Goal: Task Accomplishment & Management: Manage account settings

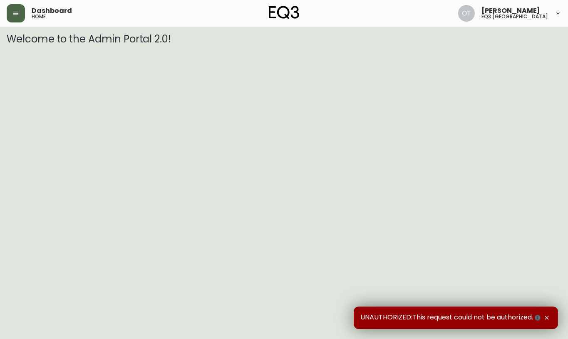
click at [22, 14] on button "button" at bounding box center [16, 13] width 18 height 18
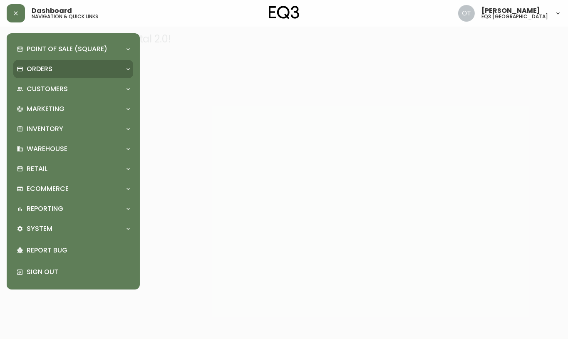
click at [24, 67] on div "Orders" at bounding box center [69, 69] width 105 height 9
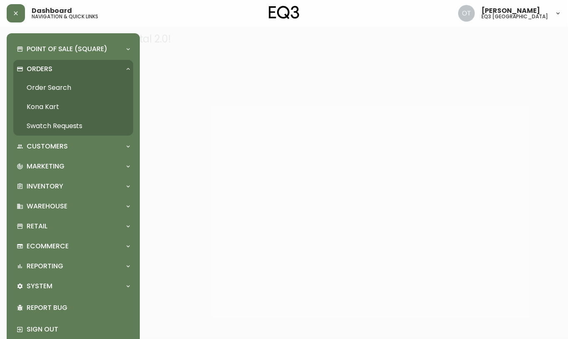
click at [42, 93] on link "Order Search" at bounding box center [73, 87] width 120 height 19
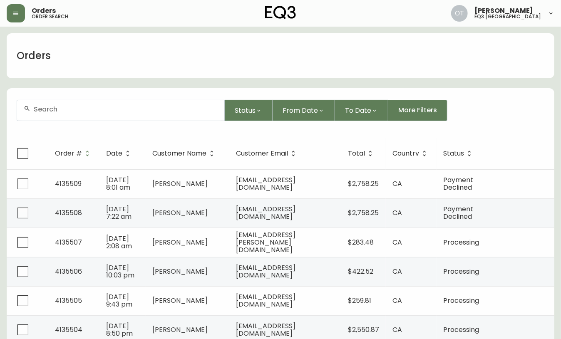
click at [105, 114] on div at bounding box center [120, 110] width 207 height 20
paste input "4135299"
type input "4135299"
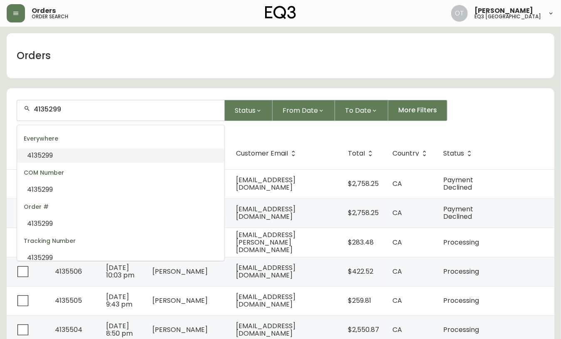
click at [65, 156] on li "4135299" at bounding box center [120, 156] width 207 height 14
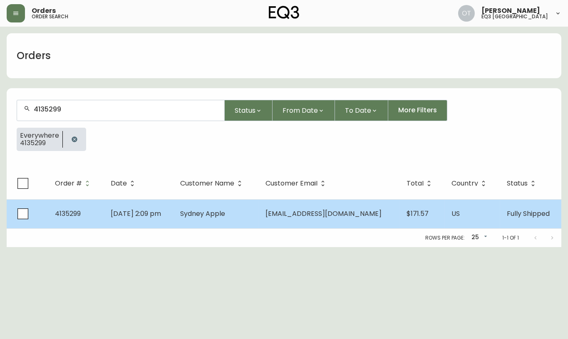
click at [79, 215] on span "4135299" at bounding box center [68, 214] width 26 height 10
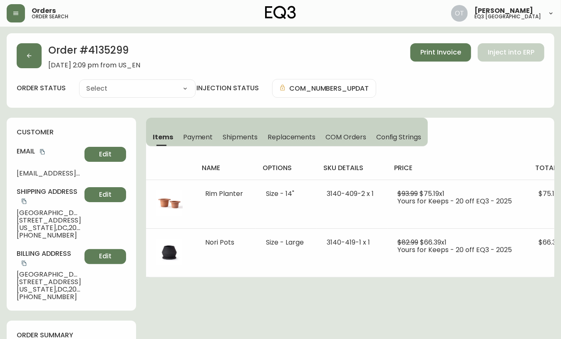
type input "Fully Shipped"
select select "FULLY_SHIPPED"
click at [38, 105] on div "Order # 4135299 [DATE] 2:09 pm from US_EN Print Invoice Inject into ERP order s…" at bounding box center [281, 70] width 548 height 75
click at [295, 137] on span "Replacements" at bounding box center [292, 137] width 48 height 9
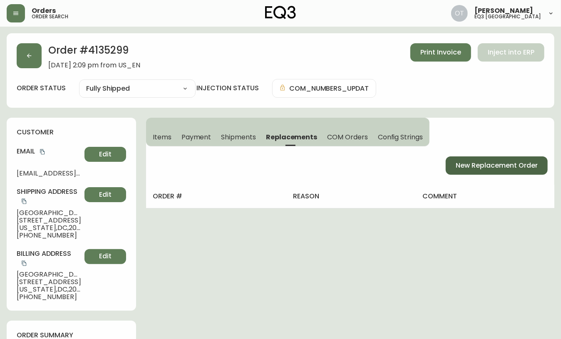
click at [465, 169] on span "New Replacement Order" at bounding box center [497, 165] width 82 height 9
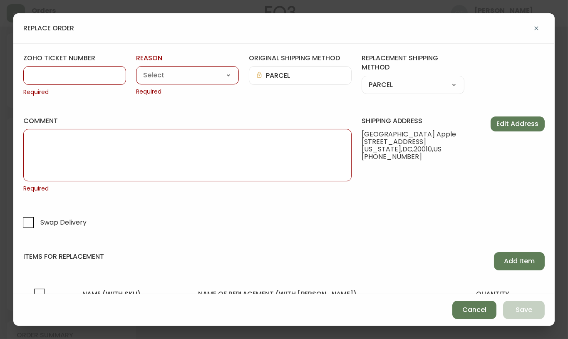
click at [84, 77] on input "zoho ticket number" at bounding box center [74, 76] width 89 height 8
paste input "#835882"
click at [35, 78] on input "#835882" at bounding box center [74, 76] width 89 height 8
type input "835882"
click at [165, 78] on select "Customer Related Damaged in Shipping Lost in Transit or Missing Order Manufactu…" at bounding box center [187, 76] width 103 height 12
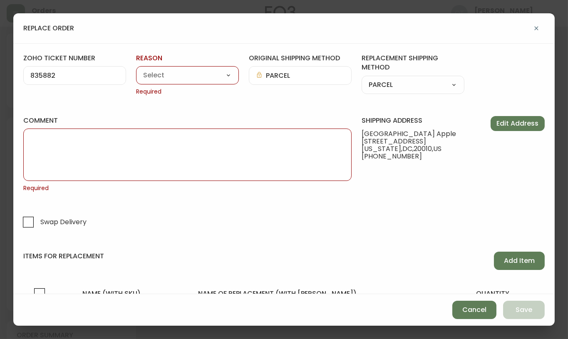
select select "Damaged in Shipping"
click at [136, 70] on select "Customer Related Damaged in Shipping Lost in Transit or Missing Order Manufactu…" at bounding box center [187, 76] width 103 height 12
type input "Damaged in Shipping"
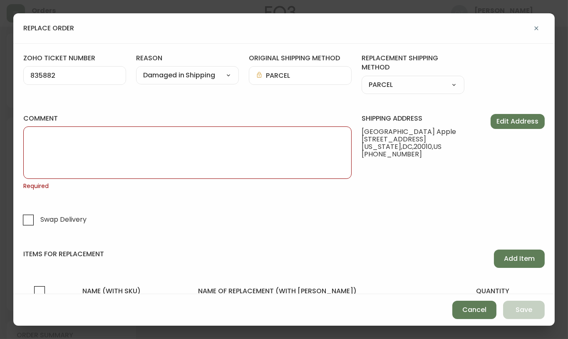
drag, startPoint x: 531, startPoint y: 174, endPoint x: 517, endPoint y: 175, distance: 14.2
click at [531, 174] on div "shipping address [GEOGRAPHIC_DATA][STREET_ADDRESS][US_STATE] [PHONE_NUMBER] Edi…" at bounding box center [453, 172] width 183 height 116
click at [177, 163] on textarea "comment" at bounding box center [187, 153] width 314 height 42
paste textarea "ORIGINAL ORDER: 4135299 | REASON FOR REPLACEMENT: DAMAGED | NOTES: NIR | RETURN…"
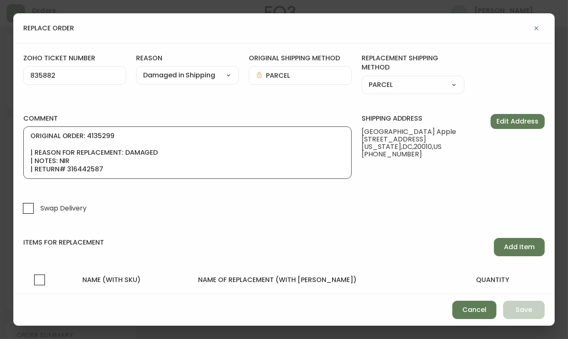
scroll to position [50, 0]
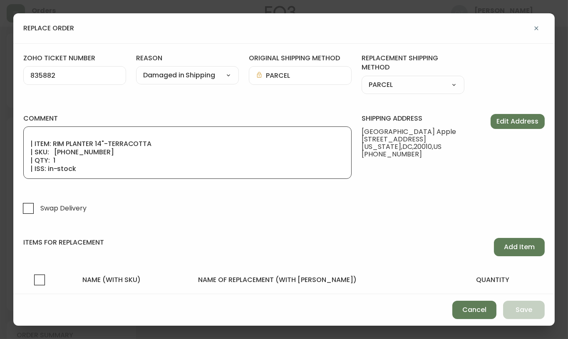
type textarea "ORIGINAL ORDER: 4135299 | REASON FOR REPLACEMENT: DAMAGED | NOTES: NIR | RETURN…"
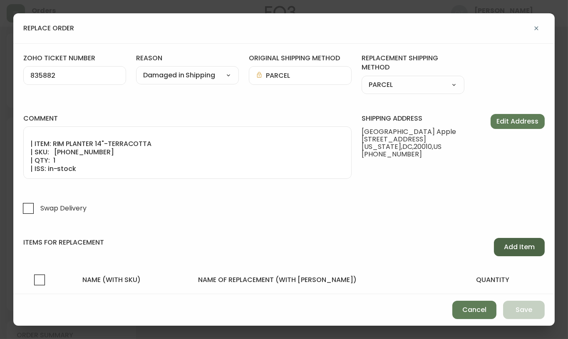
click at [505, 244] on span "Add Item" at bounding box center [519, 247] width 31 height 9
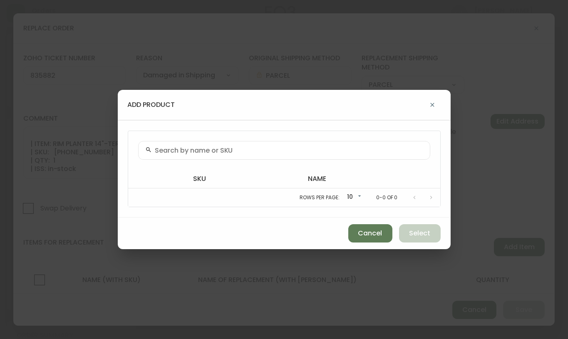
click at [269, 151] on input "text" at bounding box center [289, 151] width 268 height 8
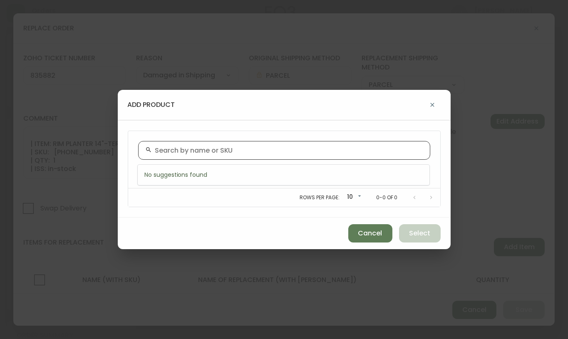
paste input "[PHONE_NUMBER]"
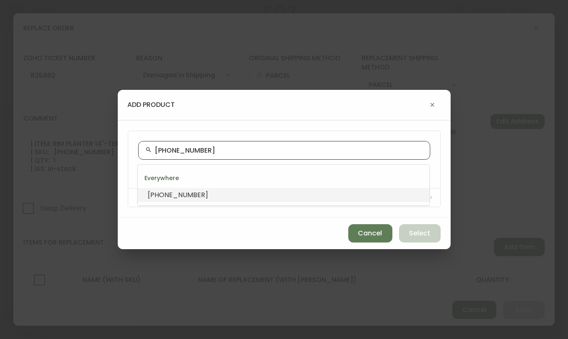
click at [196, 196] on li "[PHONE_NUMBER]" at bounding box center [284, 195] width 292 height 14
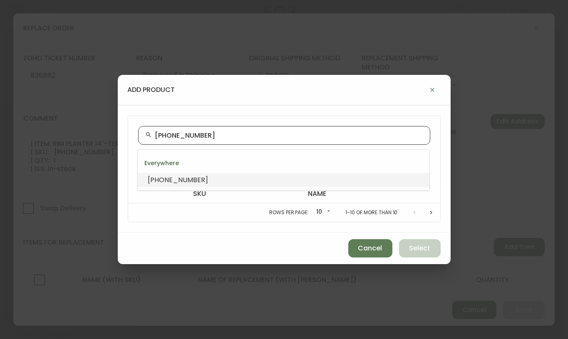
click at [157, 134] on input "[PHONE_NUMBER]" at bounding box center [289, 136] width 268 height 8
click at [202, 132] on input "[PHONE_NUMBER]" at bounding box center [289, 136] width 268 height 8
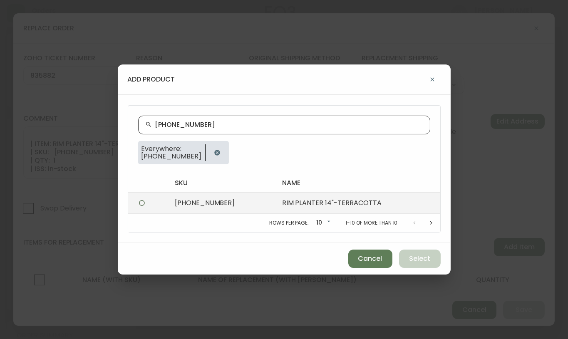
type input "[PHONE_NUMBER]"
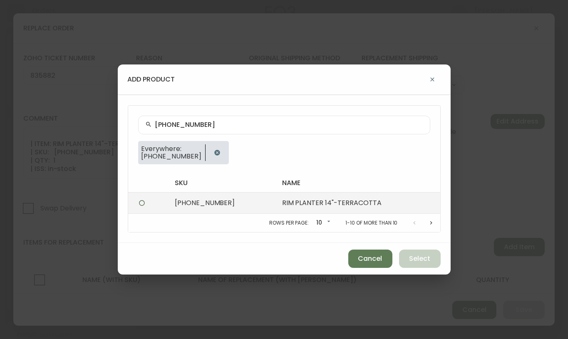
click at [193, 210] on td "[PHONE_NUMBER]" at bounding box center [221, 203] width 107 height 21
radio input "true"
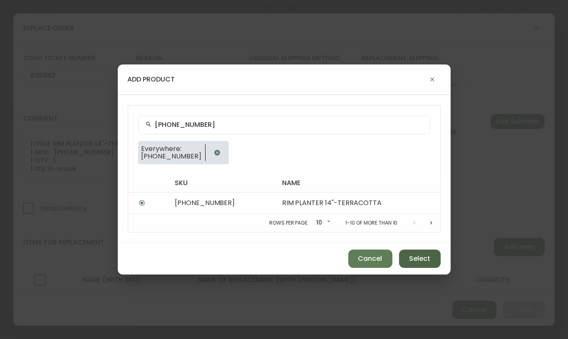
click at [428, 265] on button "Select" at bounding box center [420, 259] width 42 height 18
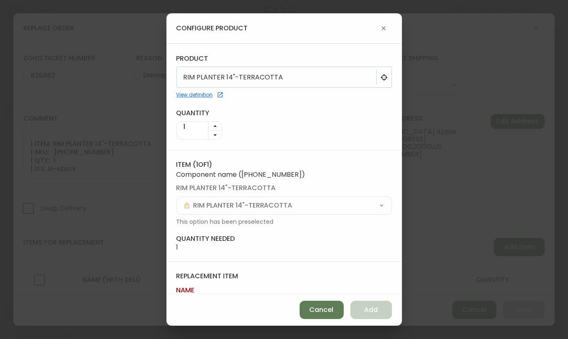
scroll to position [43, 0]
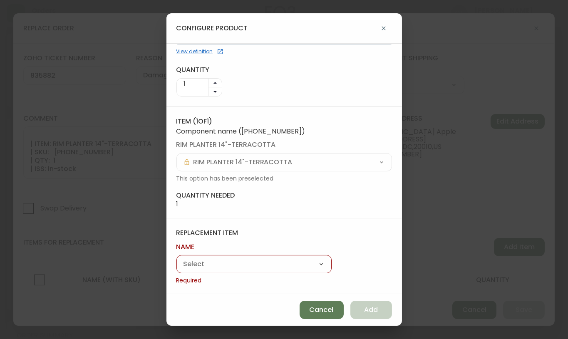
click at [286, 262] on select "Rim Planter Nori Pots" at bounding box center [253, 265] width 155 height 12
select select "cmfh7oh3j8r140162i0ln2ask"
click at [176, 268] on select "Rim Planter Nori Pots" at bounding box center [253, 265] width 155 height 12
type input "Rim Planter"
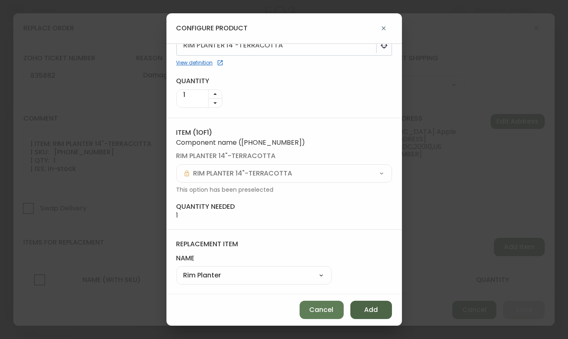
click at [373, 312] on span "Add" at bounding box center [371, 310] width 14 height 9
select select
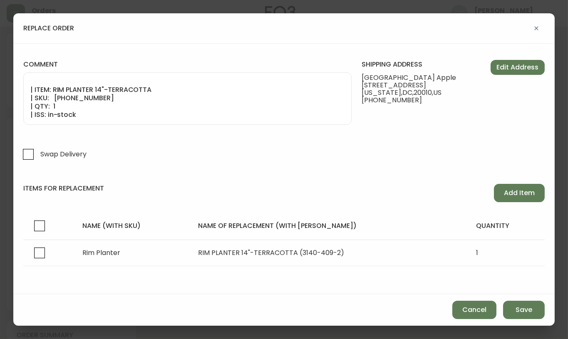
scroll to position [49, 0]
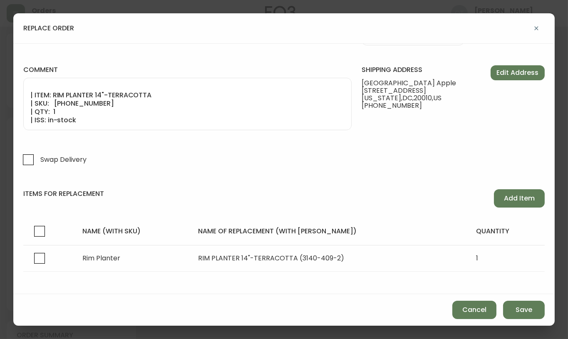
click at [83, 319] on div "Cancel Save" at bounding box center [284, 310] width 542 height 32
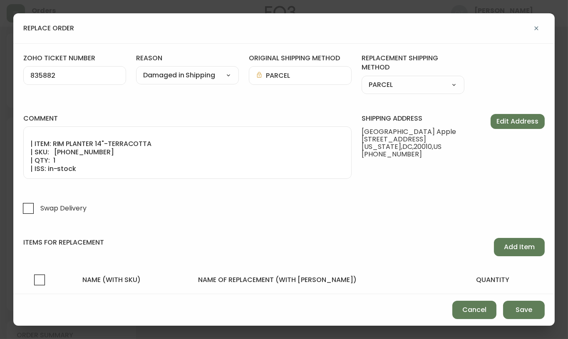
scroll to position [56, 0]
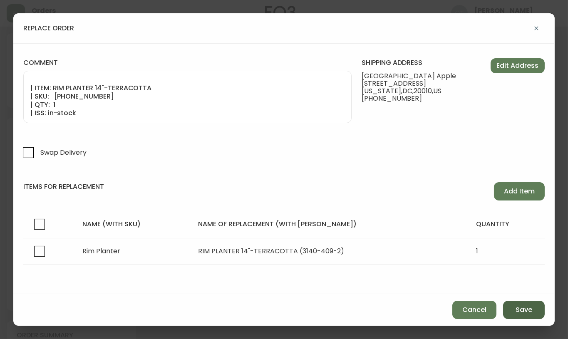
click at [537, 311] on button "Save" at bounding box center [524, 310] width 42 height 18
select select
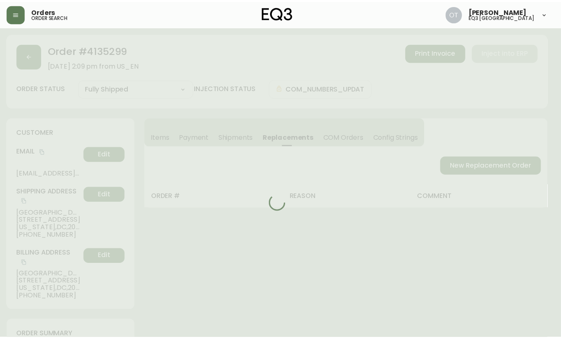
scroll to position [30, 0]
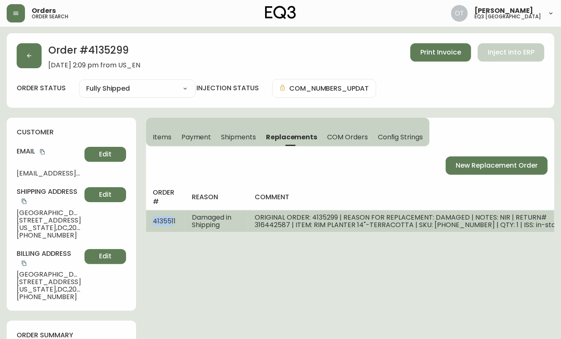
drag, startPoint x: 153, startPoint y: 222, endPoint x: 174, endPoint y: 217, distance: 20.9
click at [174, 217] on span "4135511" at bounding box center [164, 221] width 23 height 10
copy span "413551"
